Goal: Task Accomplishment & Management: Use online tool/utility

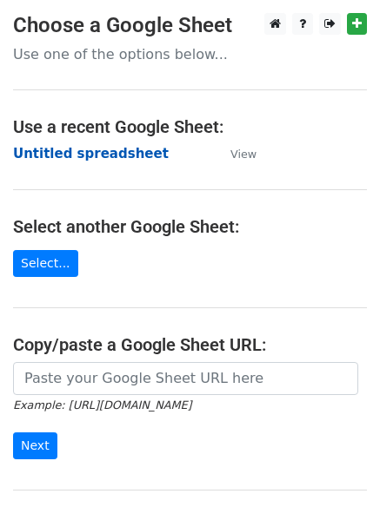
click at [56, 155] on strong "Untitled spreadsheet" at bounding box center [90, 154] width 155 height 16
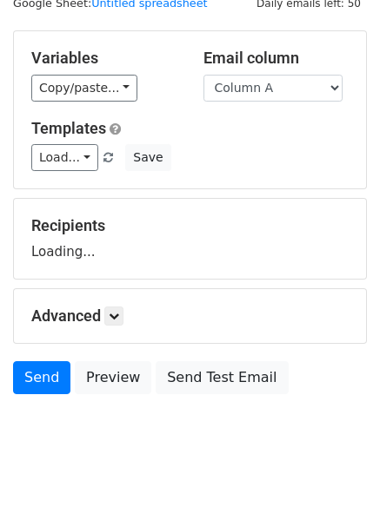
scroll to position [98, 0]
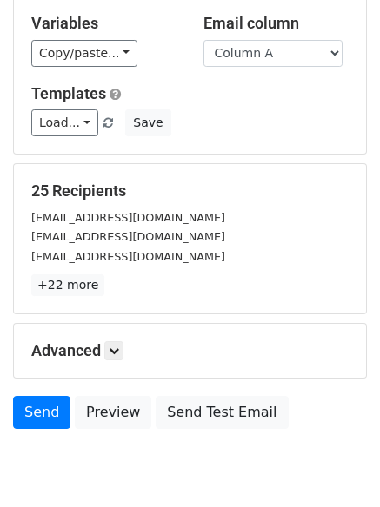
click at [120, 363] on div "Advanced Tracking Track Opens UTM Codes Track Clicks Filters Only include sprea…" at bounding box center [190, 351] width 352 height 54
click at [123, 351] on link at bounding box center [113, 350] width 19 height 19
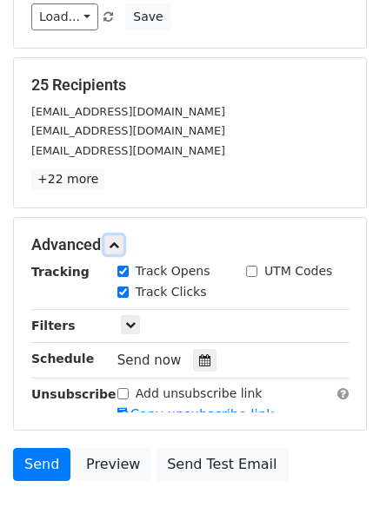
scroll to position [320, 0]
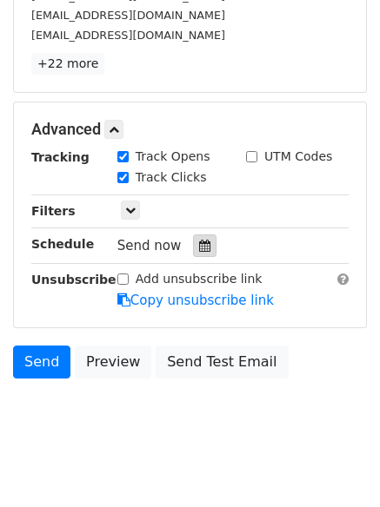
click at [199, 248] on icon at bounding box center [204, 246] width 11 height 12
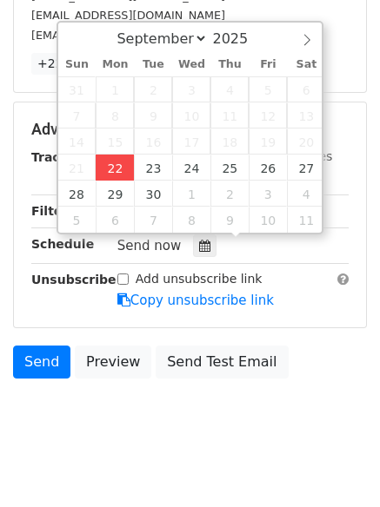
type input "2025-09-22 12:00"
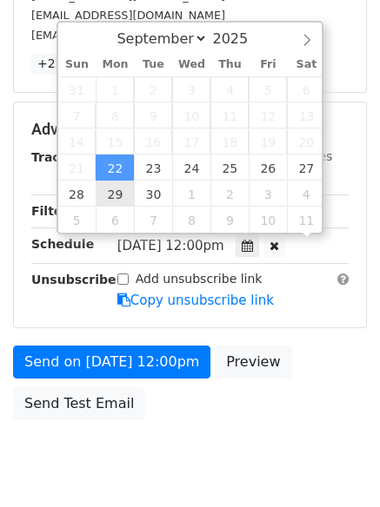
scroll to position [1, 0]
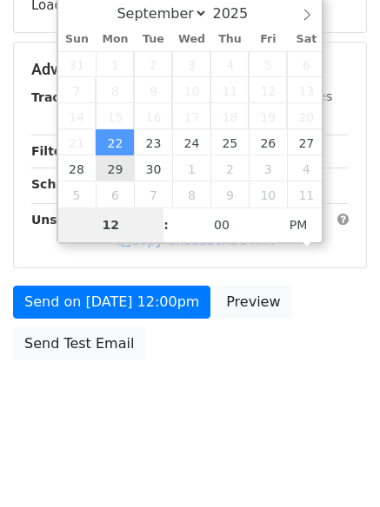
type input "4"
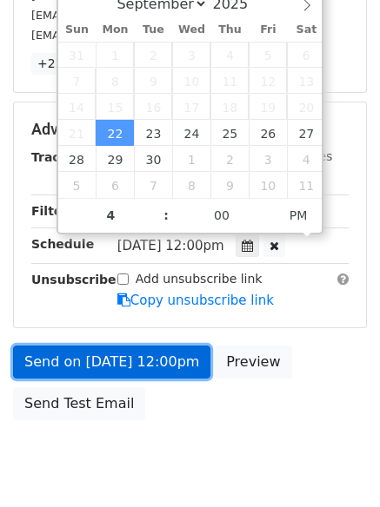
type input "2025-09-22 16:00"
click at [98, 365] on link "Send on Sep 22 at 12:00pm" at bounding box center [111, 362] width 197 height 33
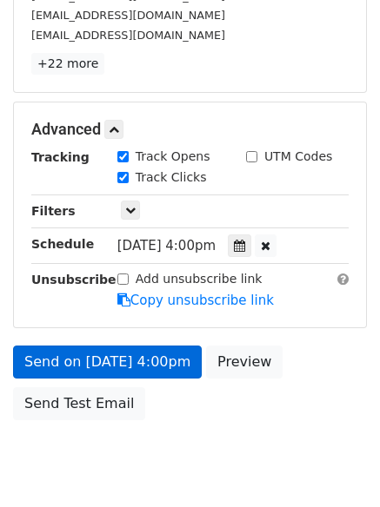
scroll to position [310, 0]
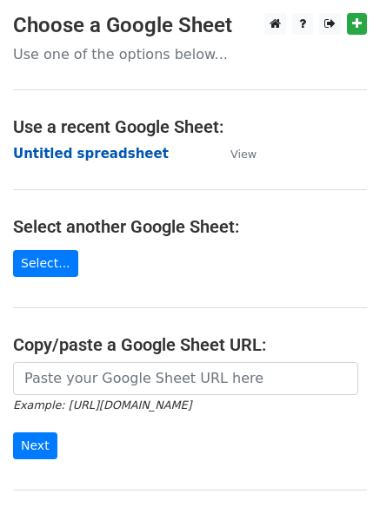
click at [71, 154] on strong "Untitled spreadsheet" at bounding box center [90, 154] width 155 height 16
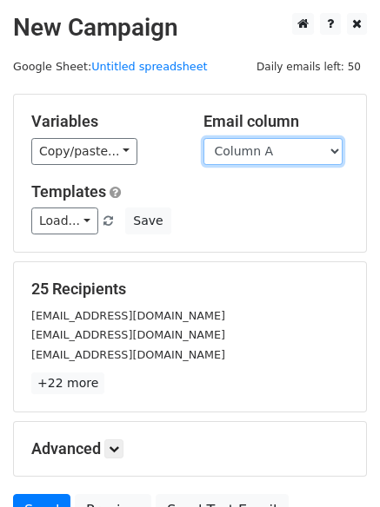
click at [272, 164] on select "Column A Column B Column C Column D Column E Column F" at bounding box center [272, 151] width 139 height 27
select select "Column B"
click at [203, 138] on select "Column A Column B Column C Column D Column E Column F" at bounding box center [272, 151] width 139 height 27
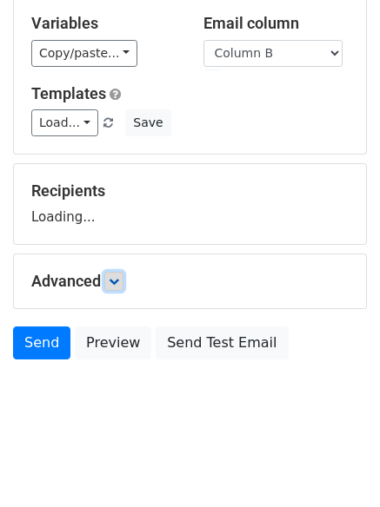
click at [117, 285] on icon at bounding box center [114, 281] width 10 height 10
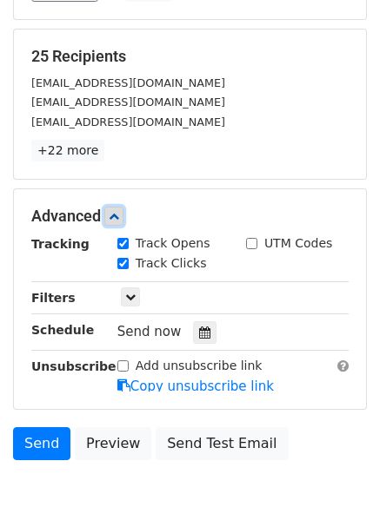
scroll to position [329, 0]
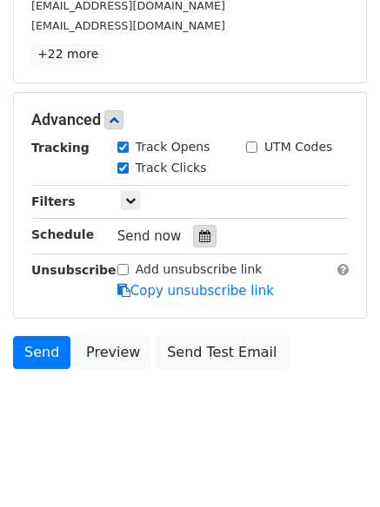
click at [199, 236] on icon at bounding box center [204, 236] width 11 height 12
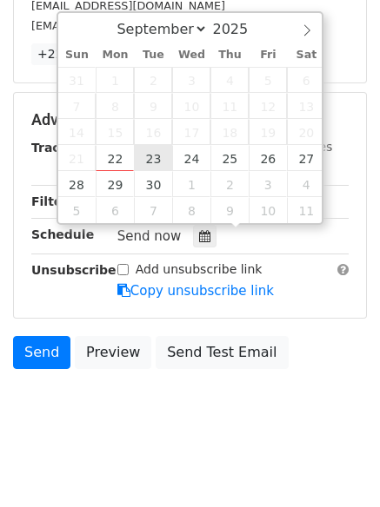
type input "2025-09-23 12:00"
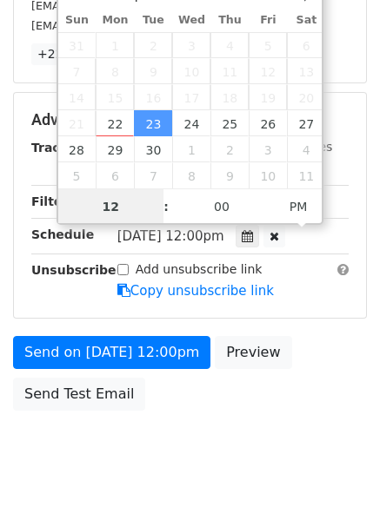
scroll to position [1, 0]
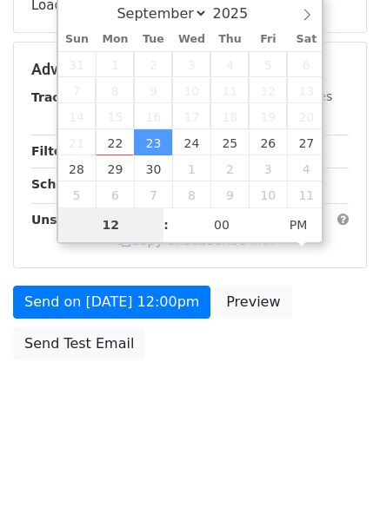
type input "5"
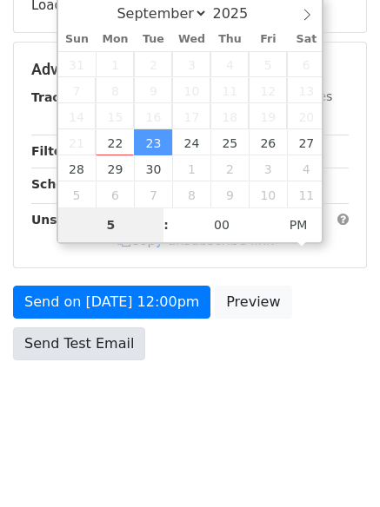
scroll to position [329, 0]
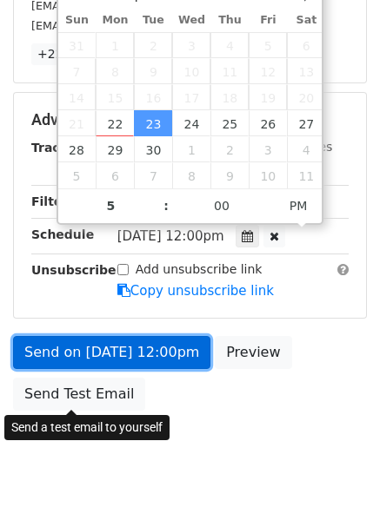
type input "2025-09-23 17:00"
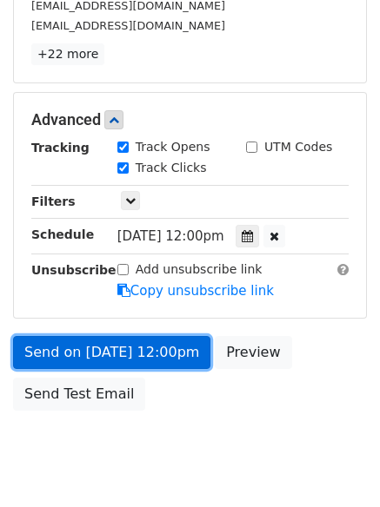
click at [118, 346] on link "Send on Sep 23 at 12:00pm" at bounding box center [111, 352] width 197 height 33
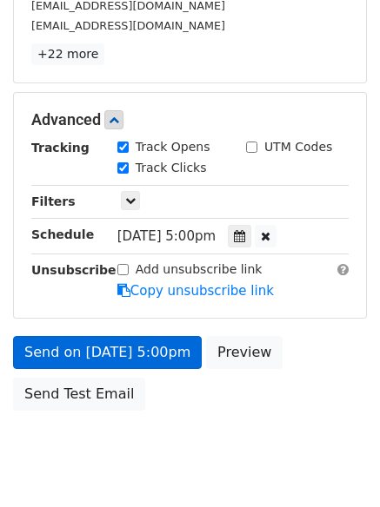
scroll to position [310, 0]
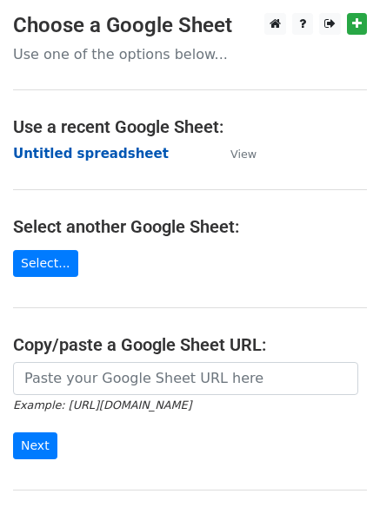
click at [75, 149] on strong "Untitled spreadsheet" at bounding box center [90, 154] width 155 height 16
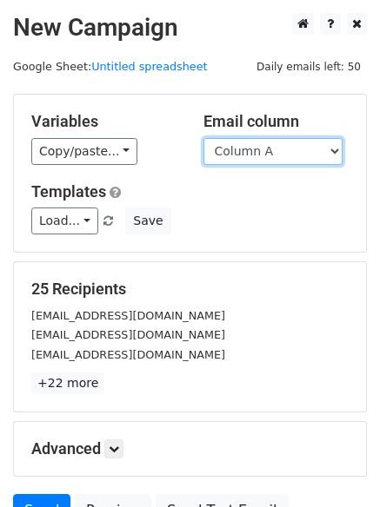
click at [275, 155] on select "Column A Column B Column C Column D Column E Column F" at bounding box center [272, 151] width 139 height 27
select select "Column C"
click at [203, 138] on select "Column A Column B Column C Column D Column E Column F" at bounding box center [272, 151] width 139 height 27
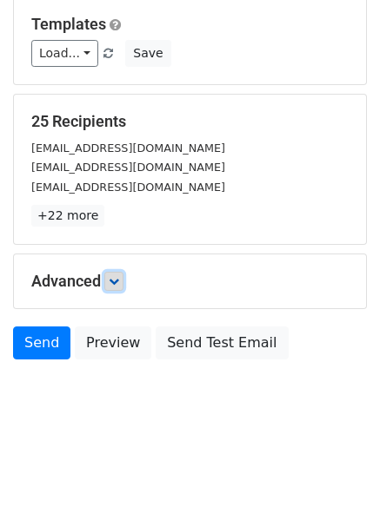
click at [117, 286] on link at bounding box center [113, 281] width 19 height 19
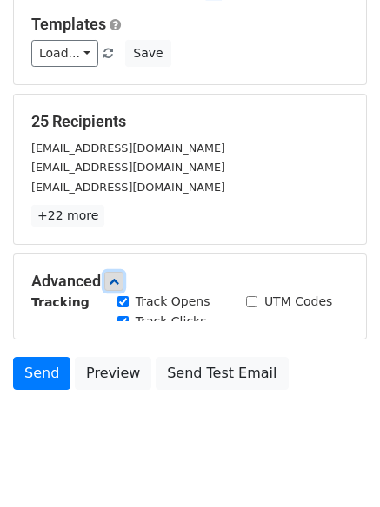
scroll to position [168, 0]
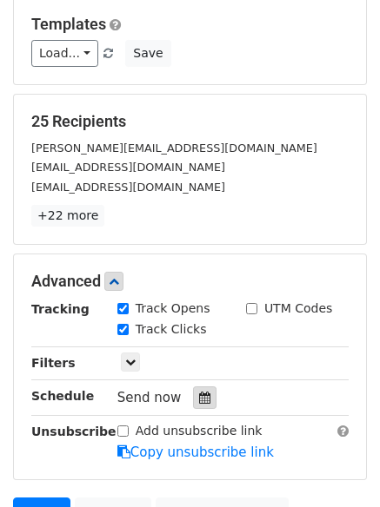
click at [199, 399] on icon at bounding box center [204, 398] width 11 height 12
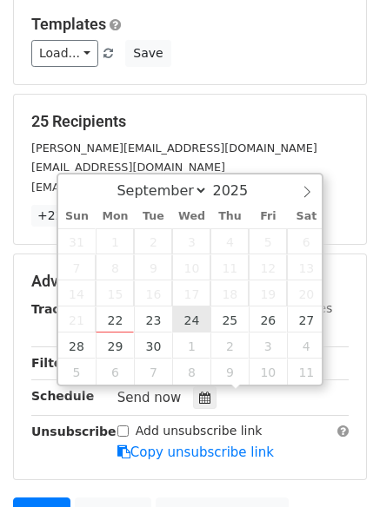
type input "2025-09-24 12:00"
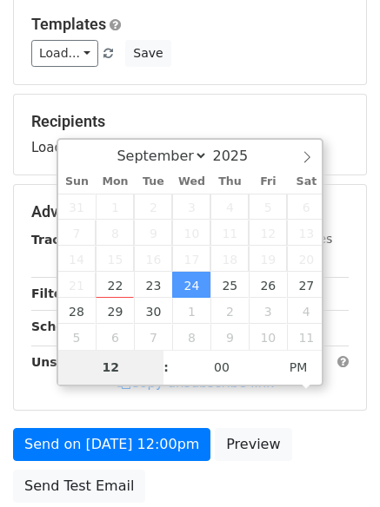
type input "6"
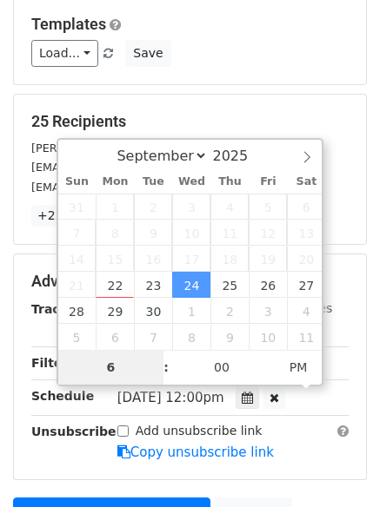
scroll to position [380, 0]
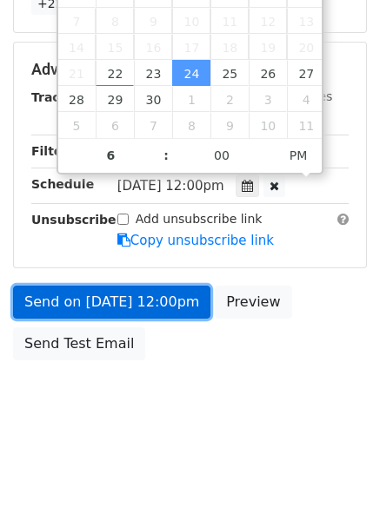
type input "2025-09-24 18:00"
click at [98, 299] on link "Send on Sep 24 at 12:00pm" at bounding box center [111, 302] width 197 height 33
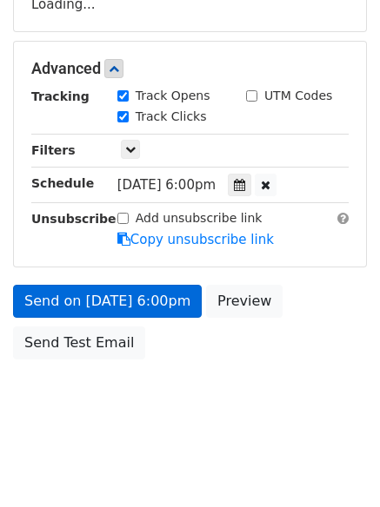
scroll to position [310, 0]
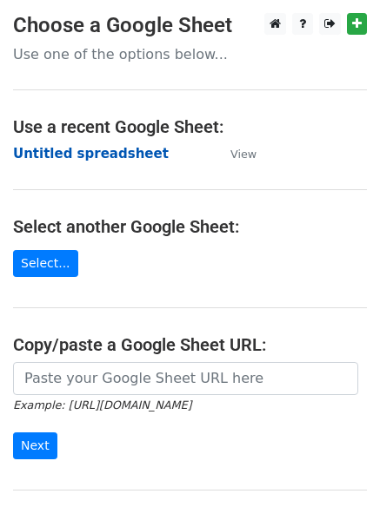
click at [53, 157] on strong "Untitled spreadsheet" at bounding box center [90, 154] width 155 height 16
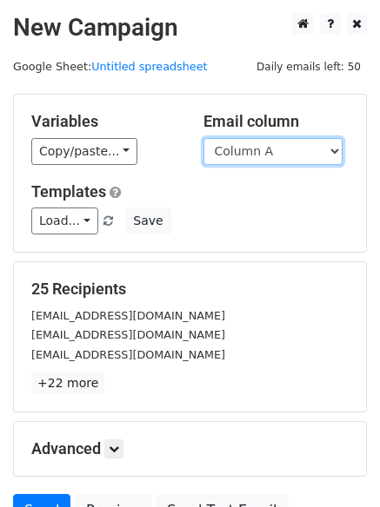
click at [283, 157] on select "Column A Column B Column C Column D Column E Column F" at bounding box center [272, 151] width 139 height 27
select select "Column D"
click at [203, 138] on select "Column A Column B Column C Column D Column E Column F" at bounding box center [272, 151] width 139 height 27
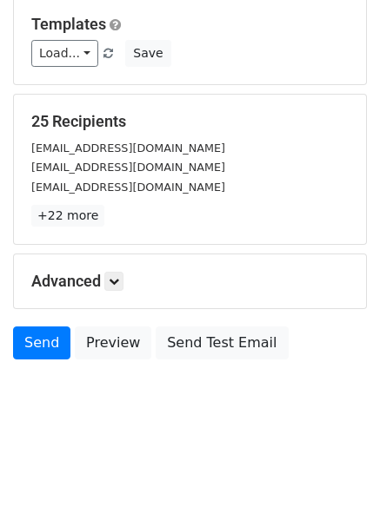
click at [124, 269] on div "Advanced Tracking Track Opens UTM Codes Track Clicks Filters Only include sprea…" at bounding box center [190, 282] width 352 height 54
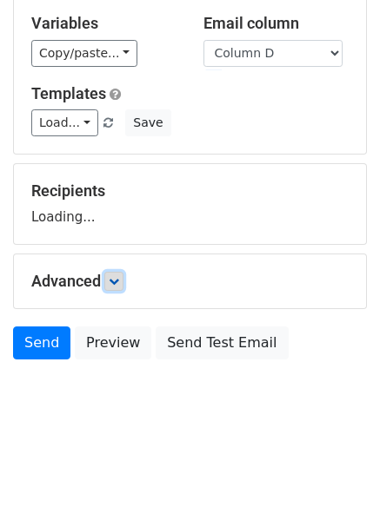
click at [123, 273] on link at bounding box center [113, 281] width 19 height 19
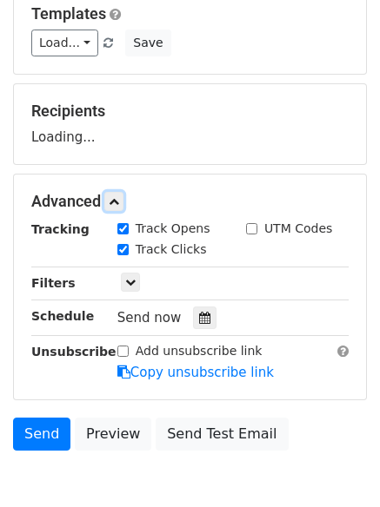
scroll to position [254, 0]
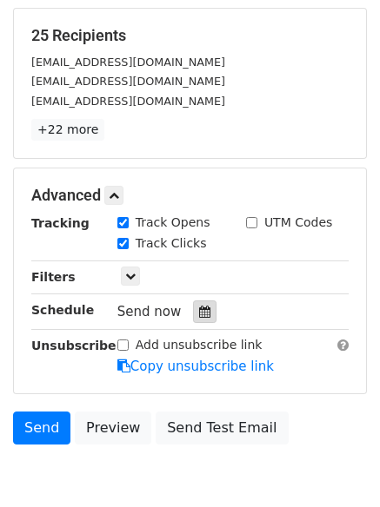
click at [199, 307] on icon at bounding box center [204, 312] width 11 height 12
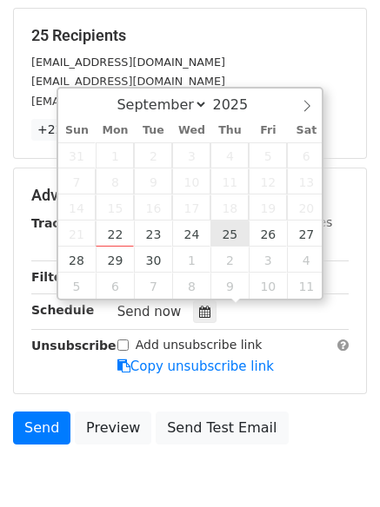
type input "2025-09-25 12:00"
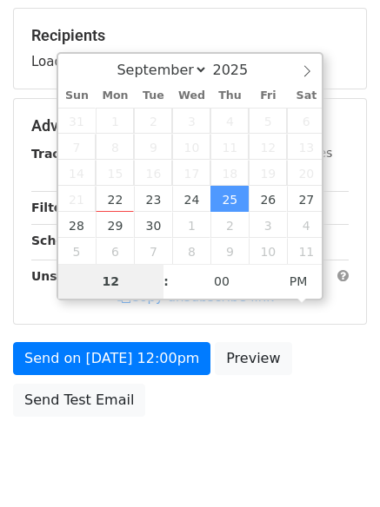
type input "7"
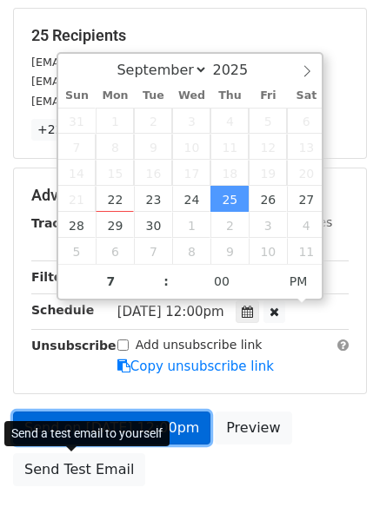
type input "2025-09-25 19:00"
click at [116, 414] on link "Send on Sep 25 at 12:00pm" at bounding box center [111, 428] width 197 height 33
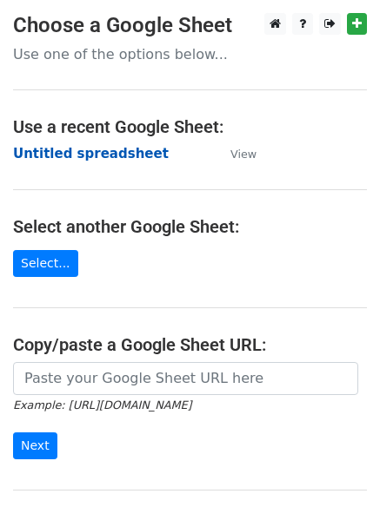
click at [80, 147] on strong "Untitled spreadsheet" at bounding box center [90, 154] width 155 height 16
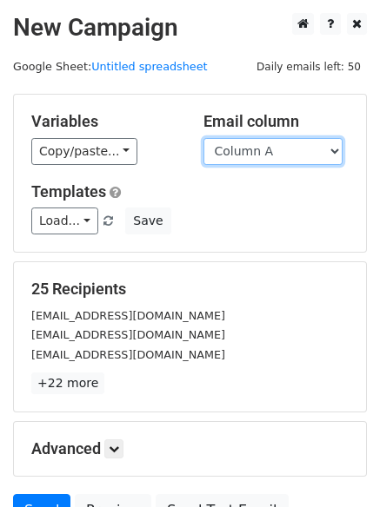
click at [270, 153] on select "Column A Column B Column C Column D Column E Column F" at bounding box center [272, 151] width 139 height 27
select select "Column E"
click at [203, 138] on select "Column A Column B Column C Column D Column E Column F" at bounding box center [272, 151] width 139 height 27
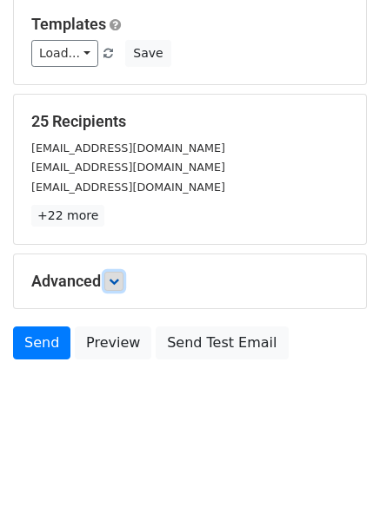
click at [123, 286] on link at bounding box center [113, 281] width 19 height 19
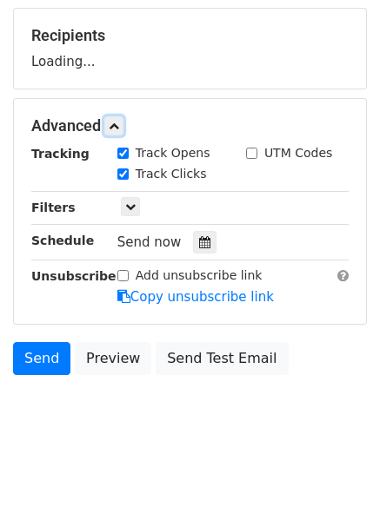
scroll to position [255, 0]
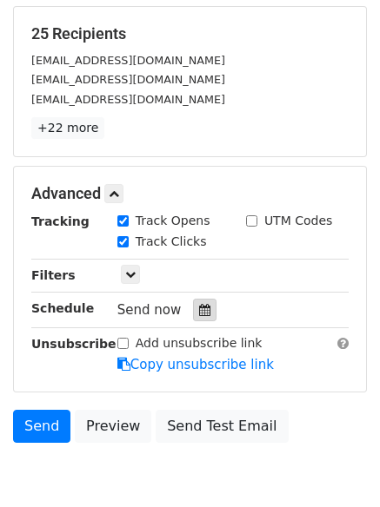
click at [199, 310] on icon at bounding box center [204, 310] width 11 height 12
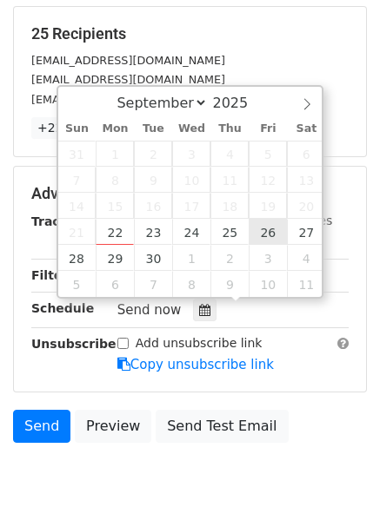
type input "2025-09-26 12:00"
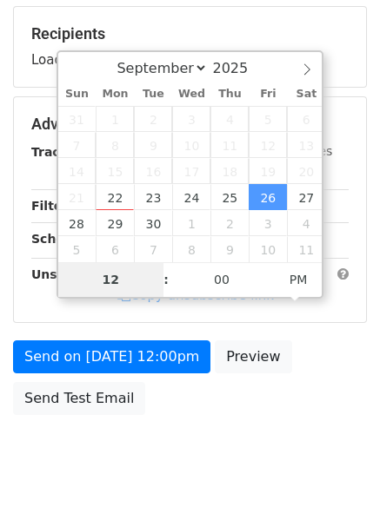
type input "8"
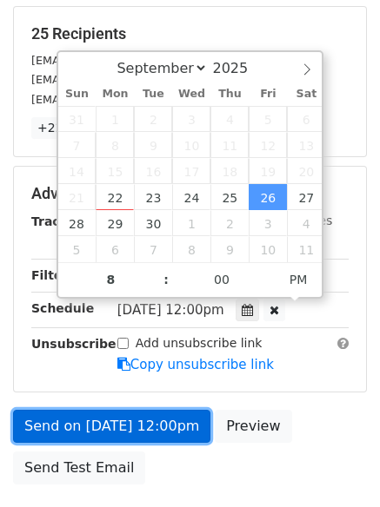
type input "2025-09-26 20:00"
click at [129, 420] on link "Send on Sep 26 at 12:00pm" at bounding box center [111, 426] width 197 height 33
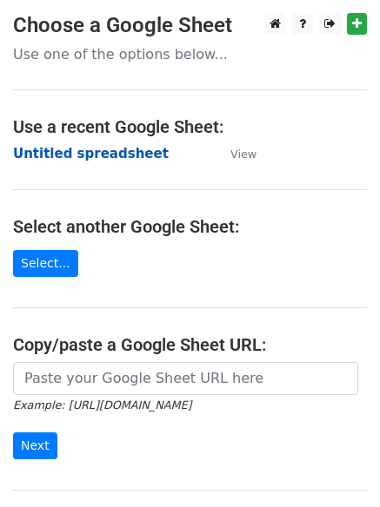
click at [40, 146] on strong "Untitled spreadsheet" at bounding box center [90, 154] width 155 height 16
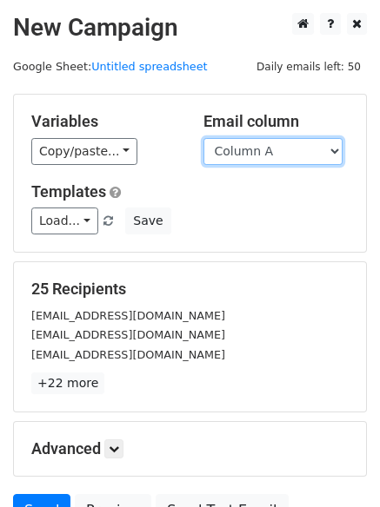
drag, startPoint x: 0, startPoint y: 0, endPoint x: 281, endPoint y: 159, distance: 322.5
click at [281, 159] on select "Column A Column B Column C Column D Column E Column F" at bounding box center [272, 151] width 139 height 27
select select "Column F"
click at [203, 138] on select "Column A Column B Column C Column D Column E Column F" at bounding box center [272, 151] width 139 height 27
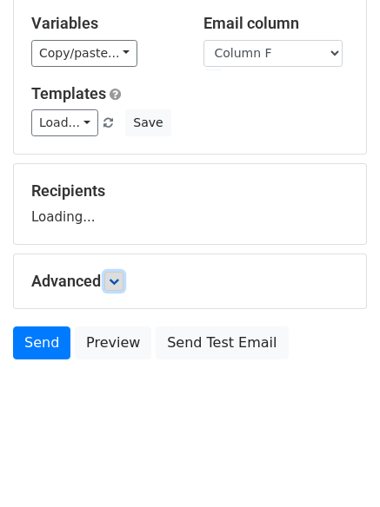
click at [118, 280] on icon at bounding box center [114, 281] width 10 height 10
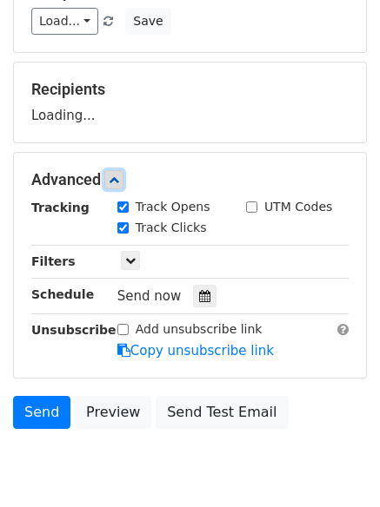
scroll to position [268, 0]
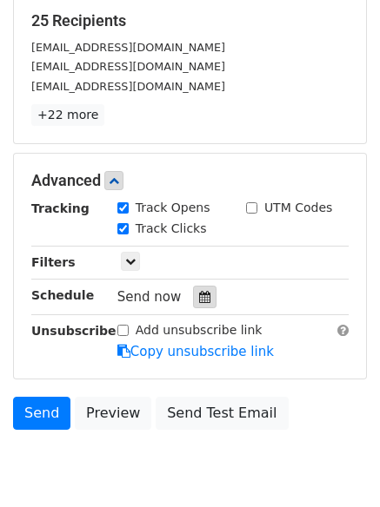
click at [199, 296] on icon at bounding box center [204, 297] width 11 height 12
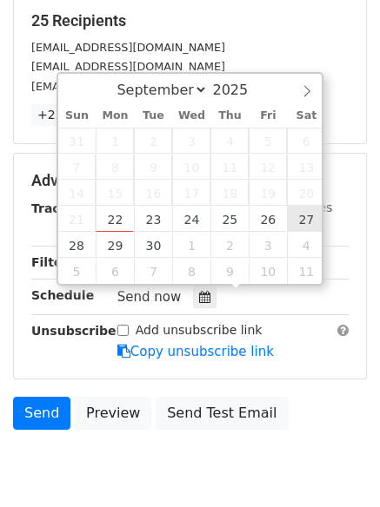
type input "[DATE] 12:00"
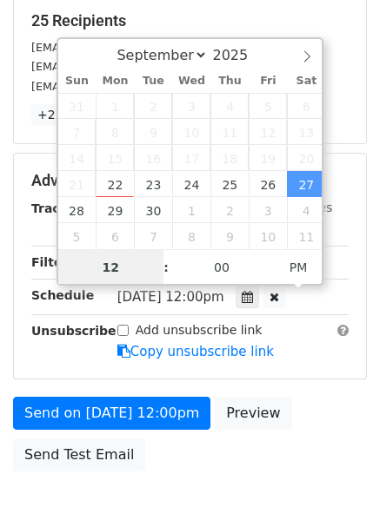
scroll to position [1, 0]
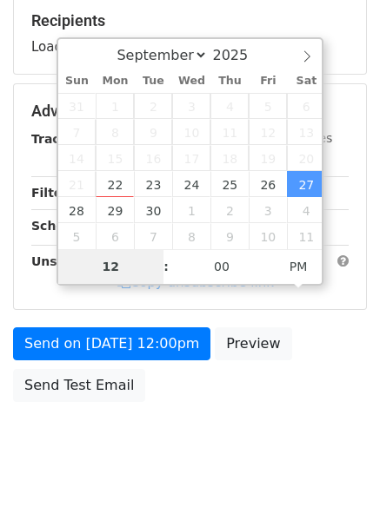
type input "9"
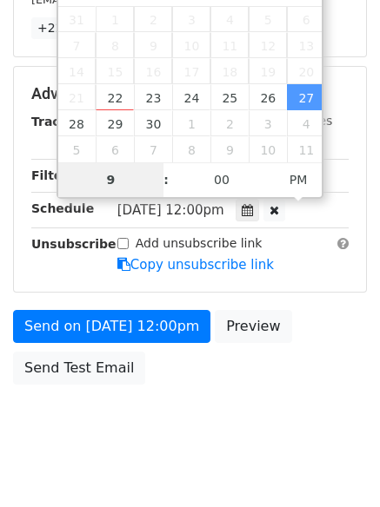
scroll to position [380, 0]
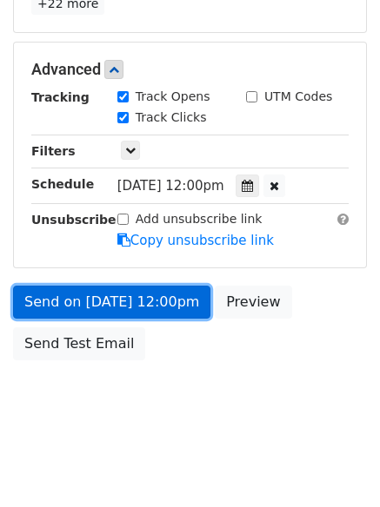
type input "[DATE] 21:00"
click at [121, 314] on link "Send on [DATE] 12:00pm" at bounding box center [111, 302] width 197 height 33
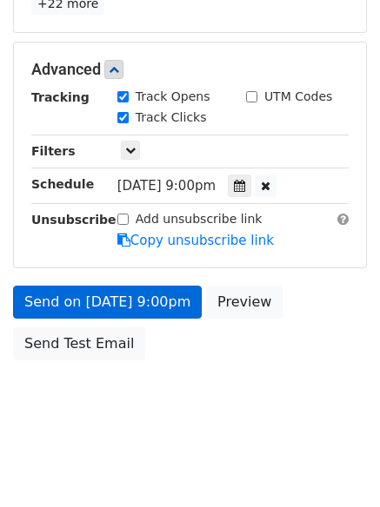
scroll to position [310, 0]
